Goal: Navigation & Orientation: Find specific page/section

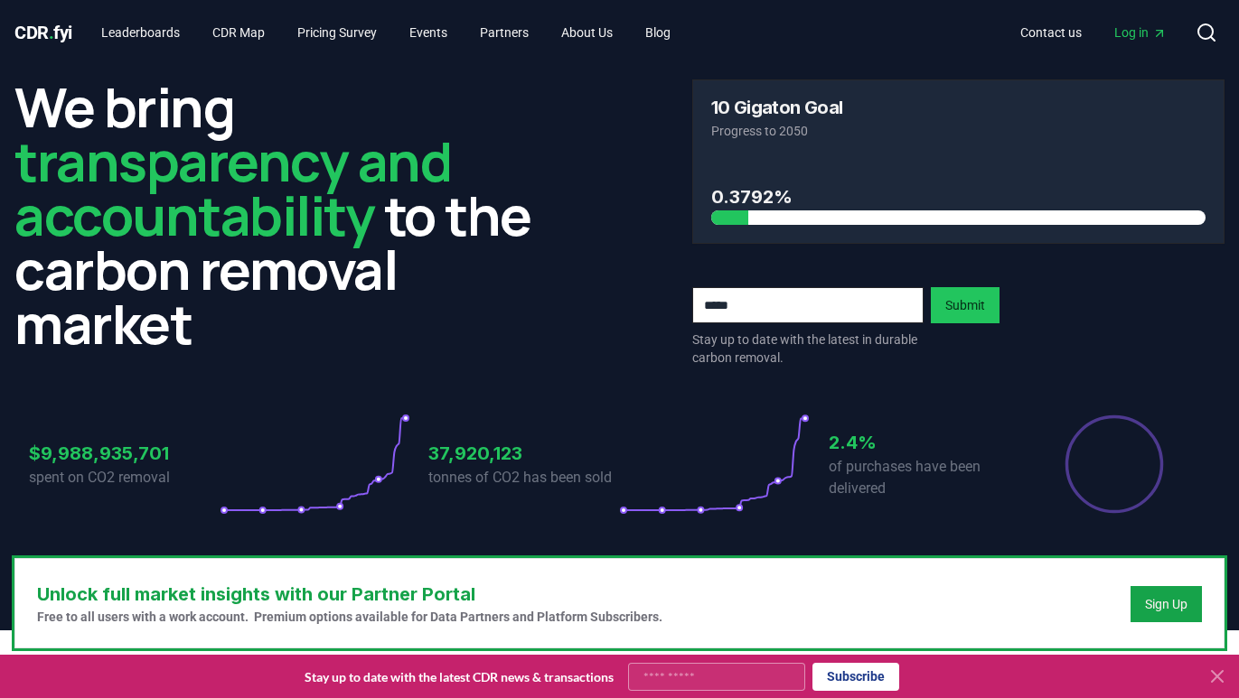
click at [1222, 677] on icon at bounding box center [1217, 677] width 22 height 22
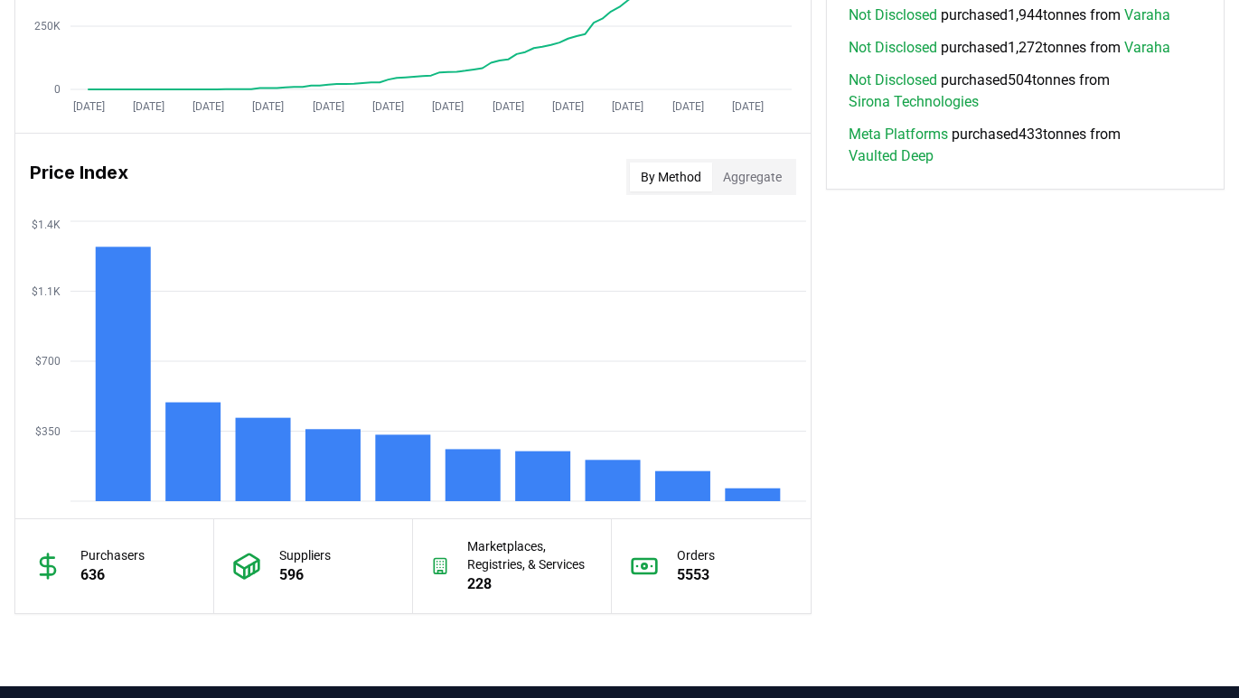
scroll to position [1464, 0]
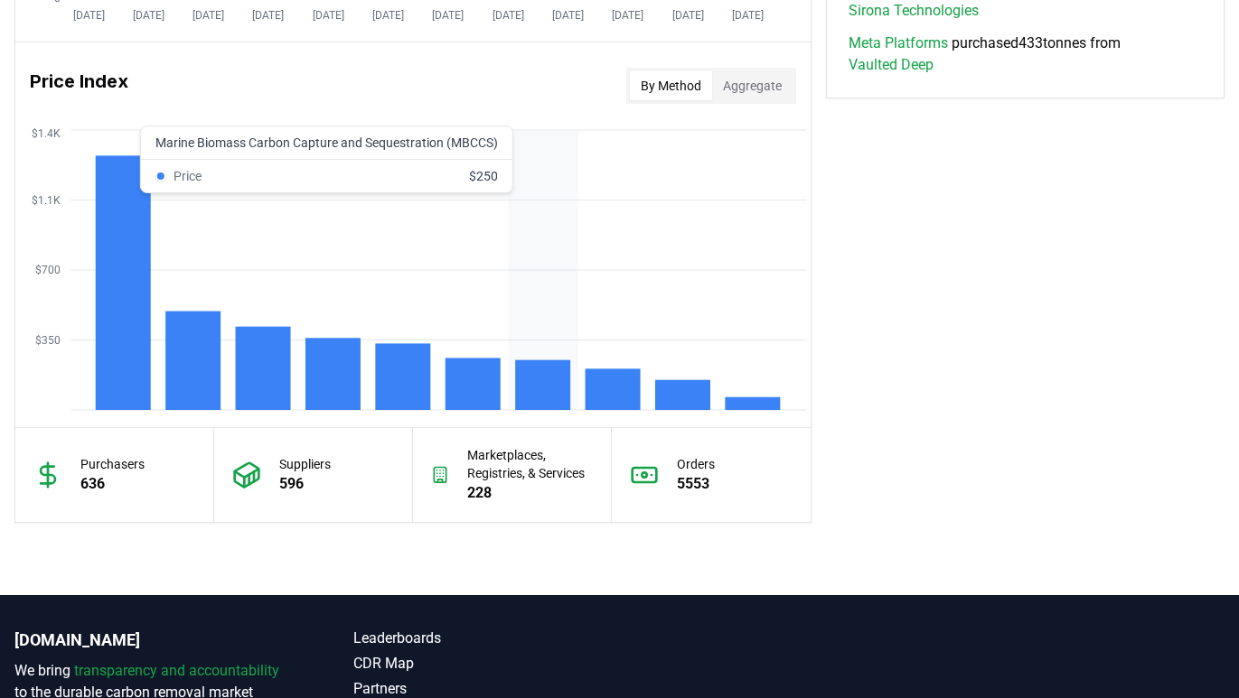
click at [552, 393] on rect at bounding box center [542, 386] width 55 height 50
click at [545, 382] on rect at bounding box center [542, 386] width 55 height 50
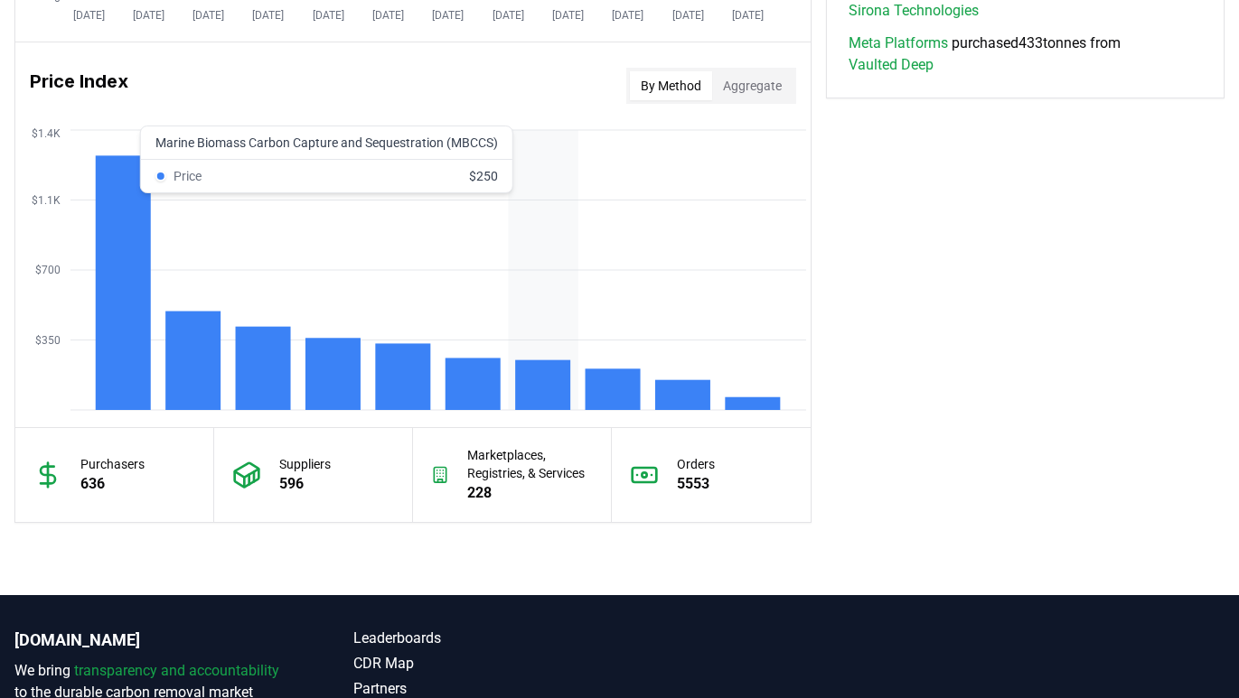
click at [545, 382] on rect at bounding box center [542, 386] width 55 height 50
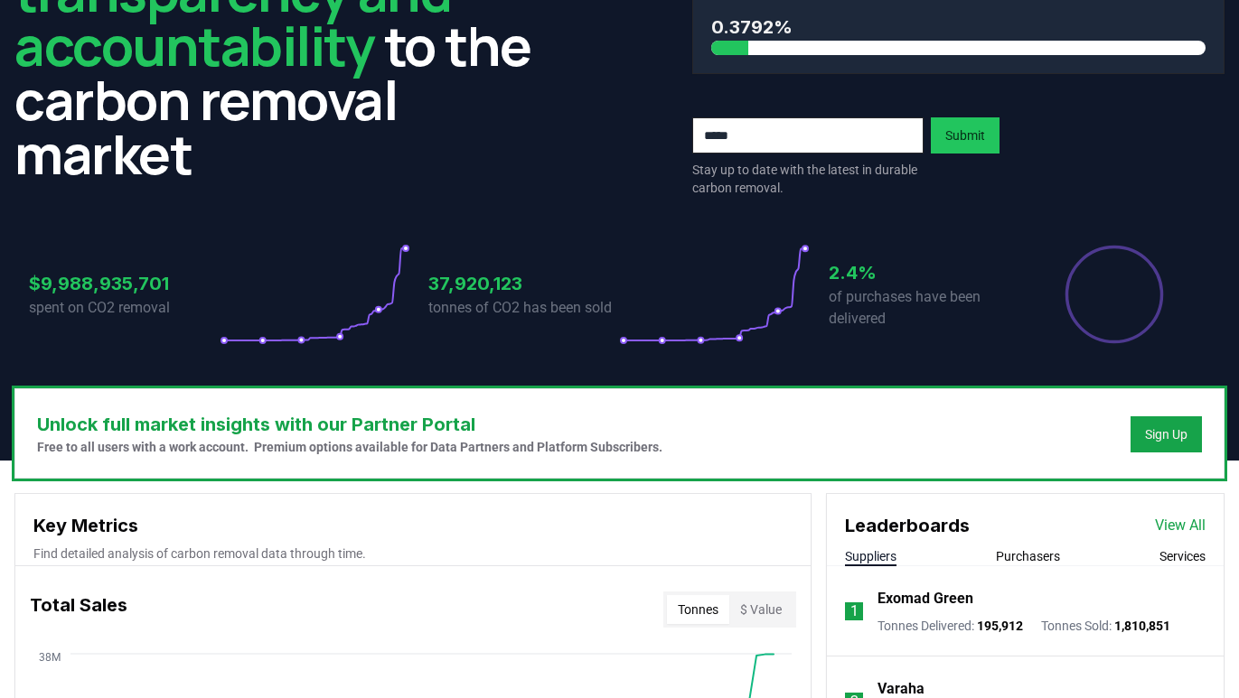
scroll to position [0, 0]
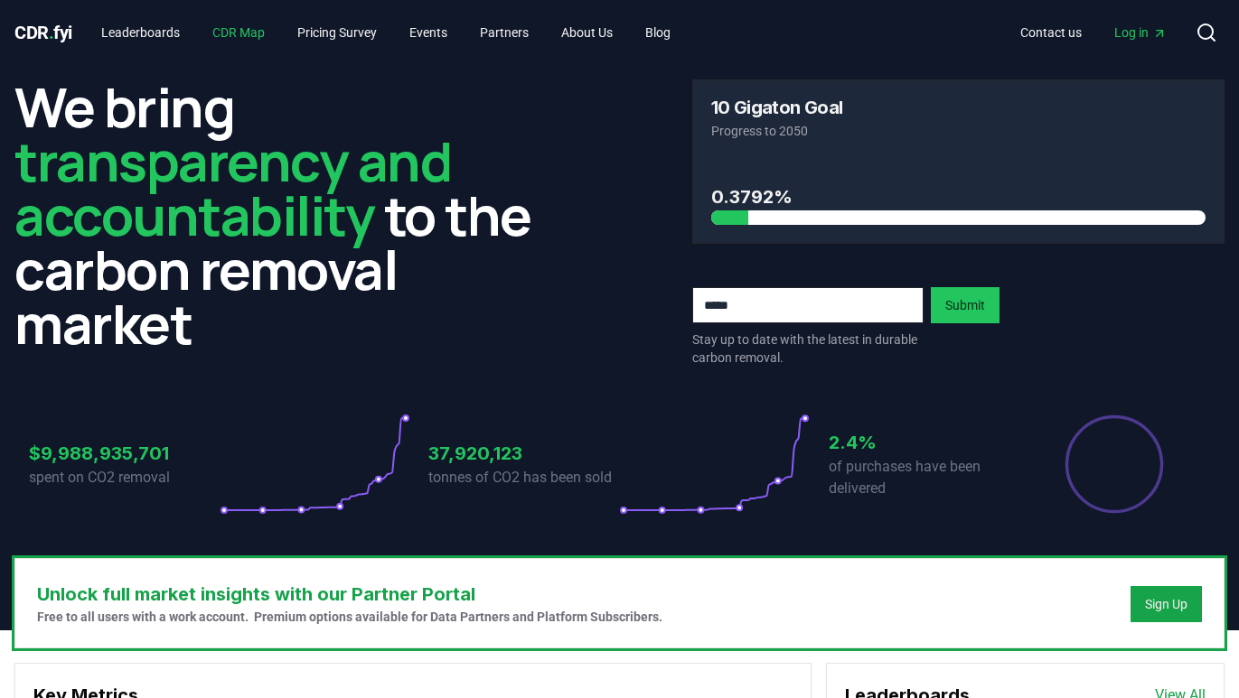
click at [262, 38] on link "CDR Map" at bounding box center [238, 32] width 81 height 33
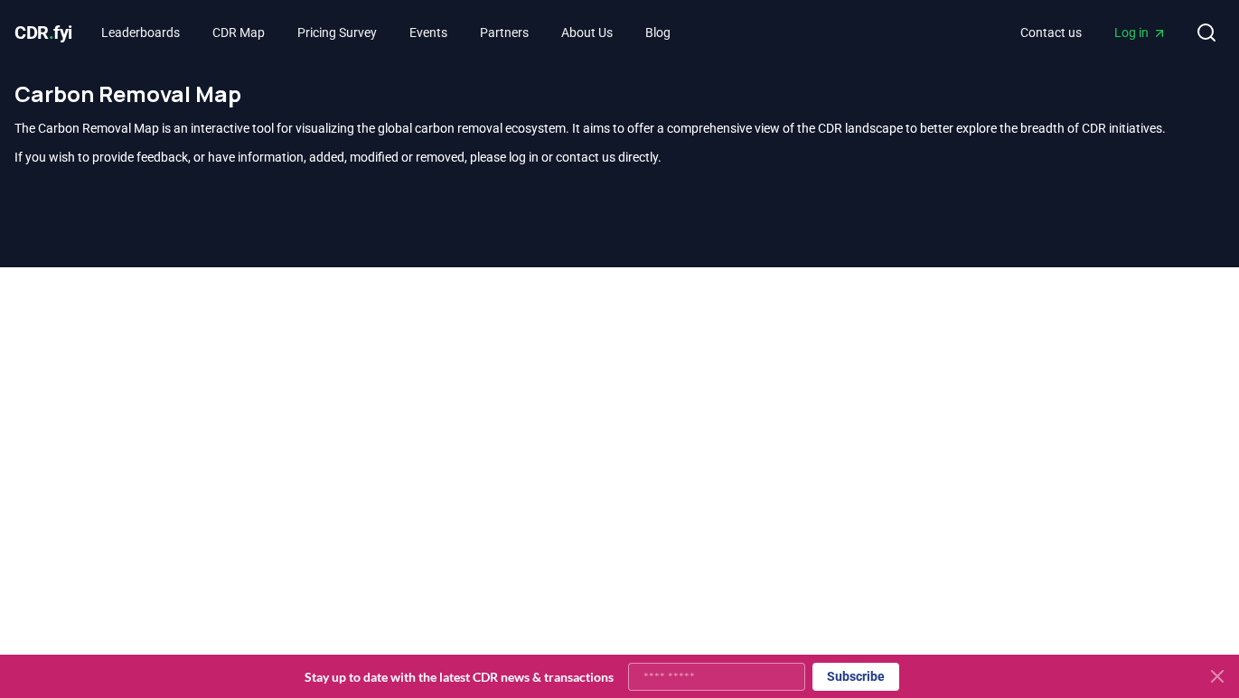
scroll to position [531, 0]
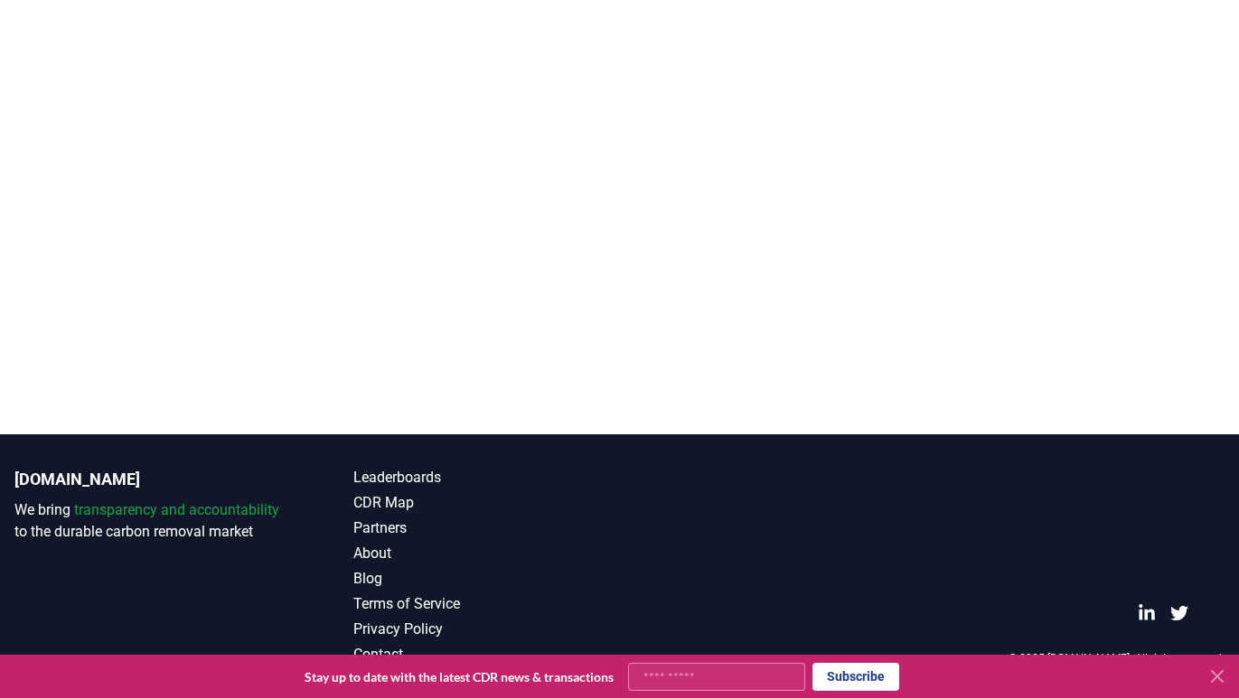
click at [1220, 677] on icon at bounding box center [1217, 677] width 22 height 22
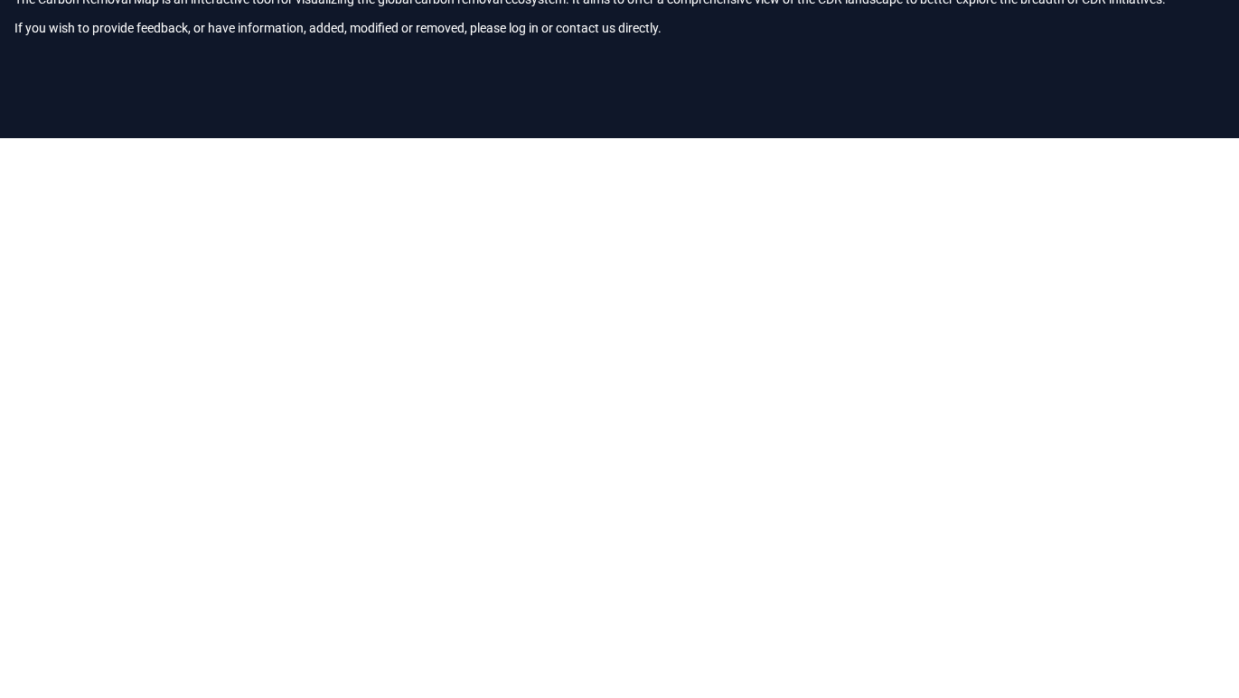
scroll to position [130, 0]
